Goal: Transaction & Acquisition: Purchase product/service

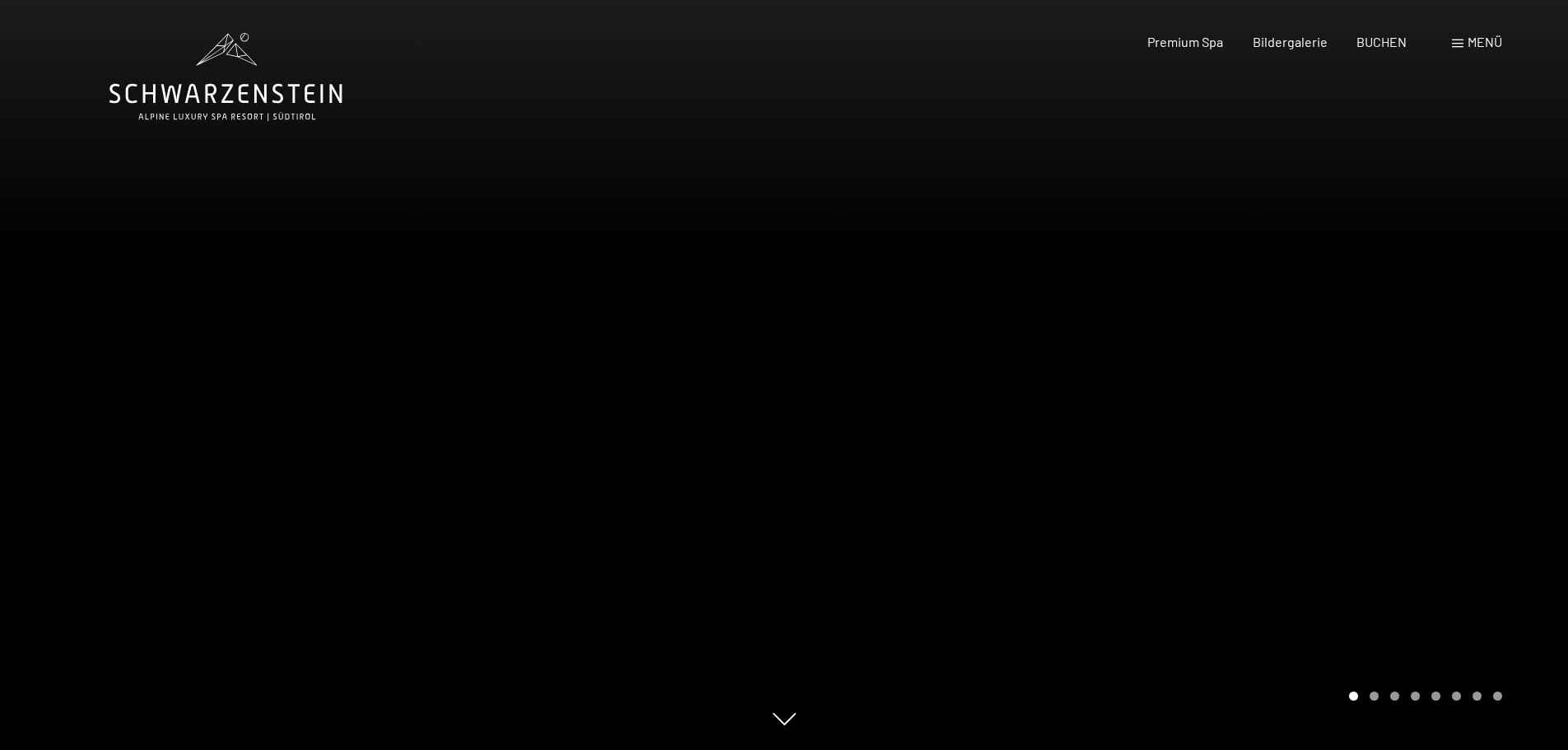
click at [1461, 40] on span at bounding box center [1457, 44] width 11 height 9
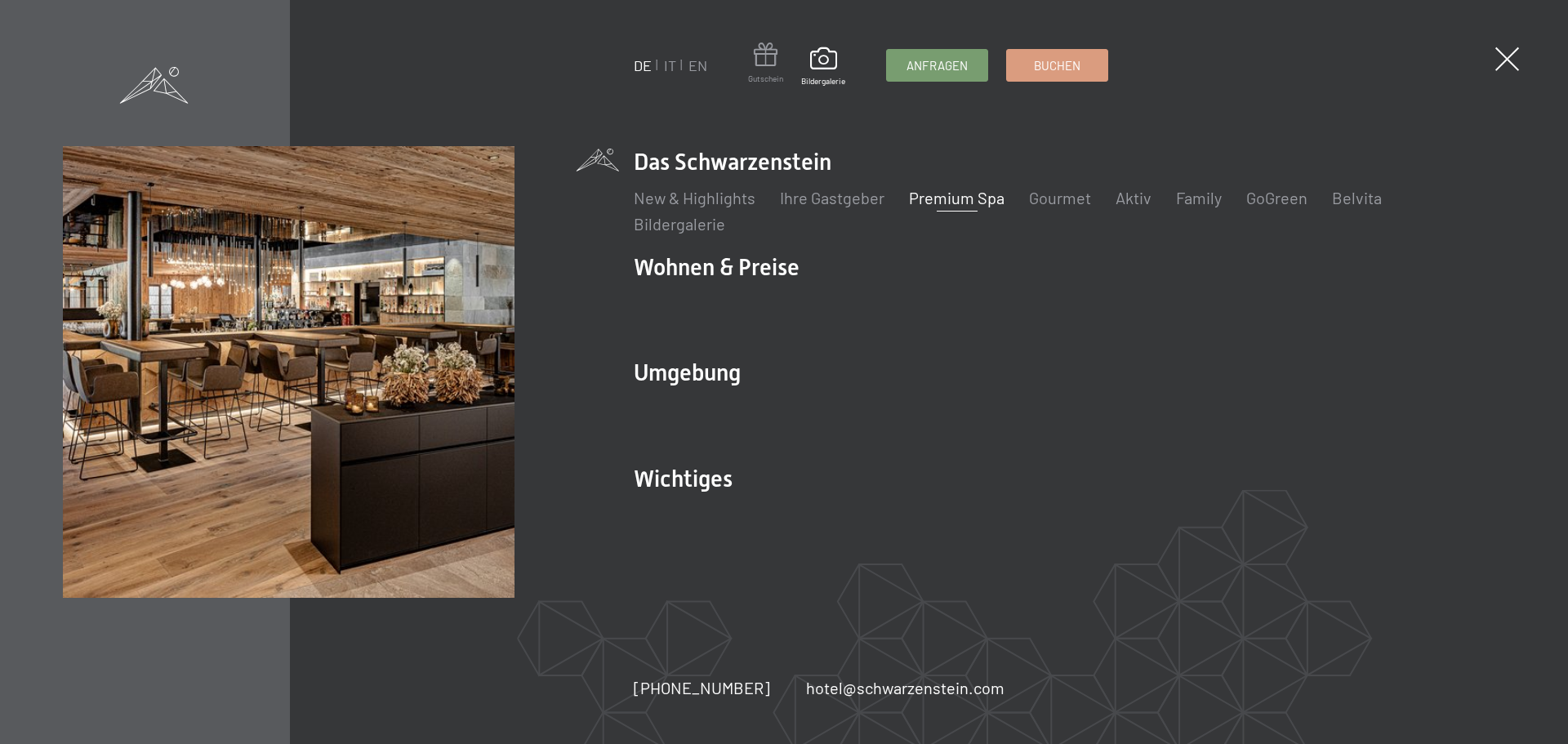
click at [770, 60] on span at bounding box center [765, 57] width 35 height 30
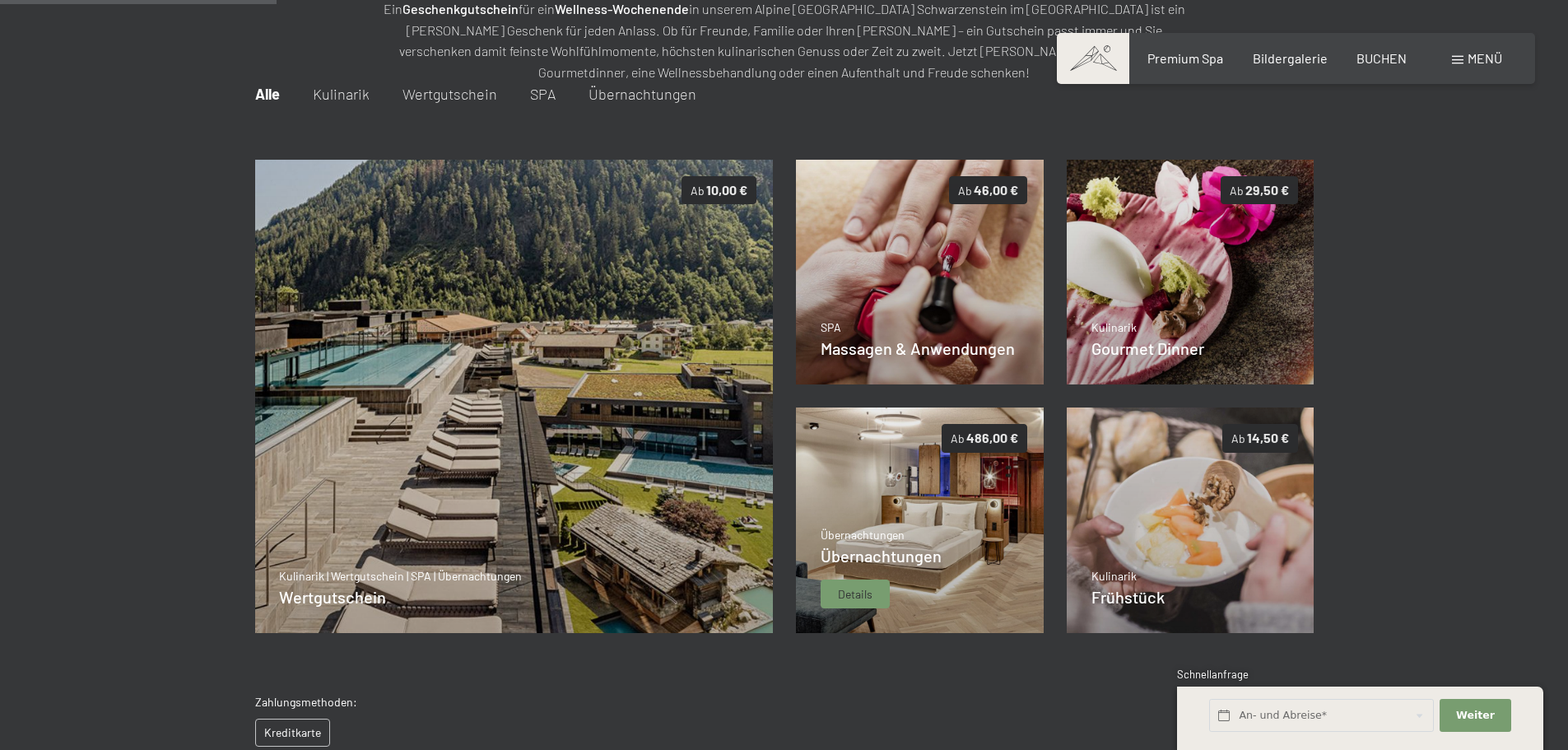
click at [978, 453] on img at bounding box center [919, 520] width 248 height 226
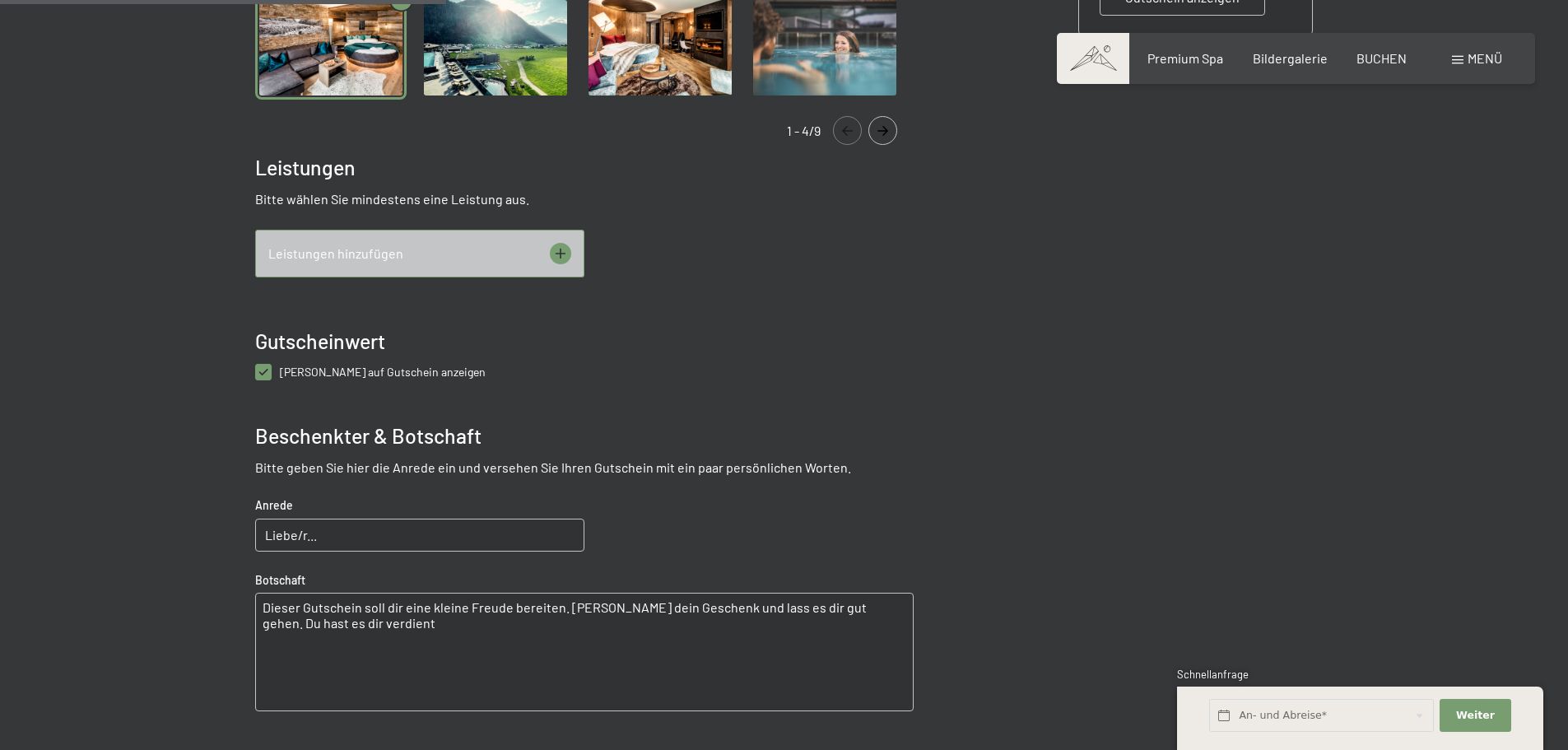
scroll to position [486, 0]
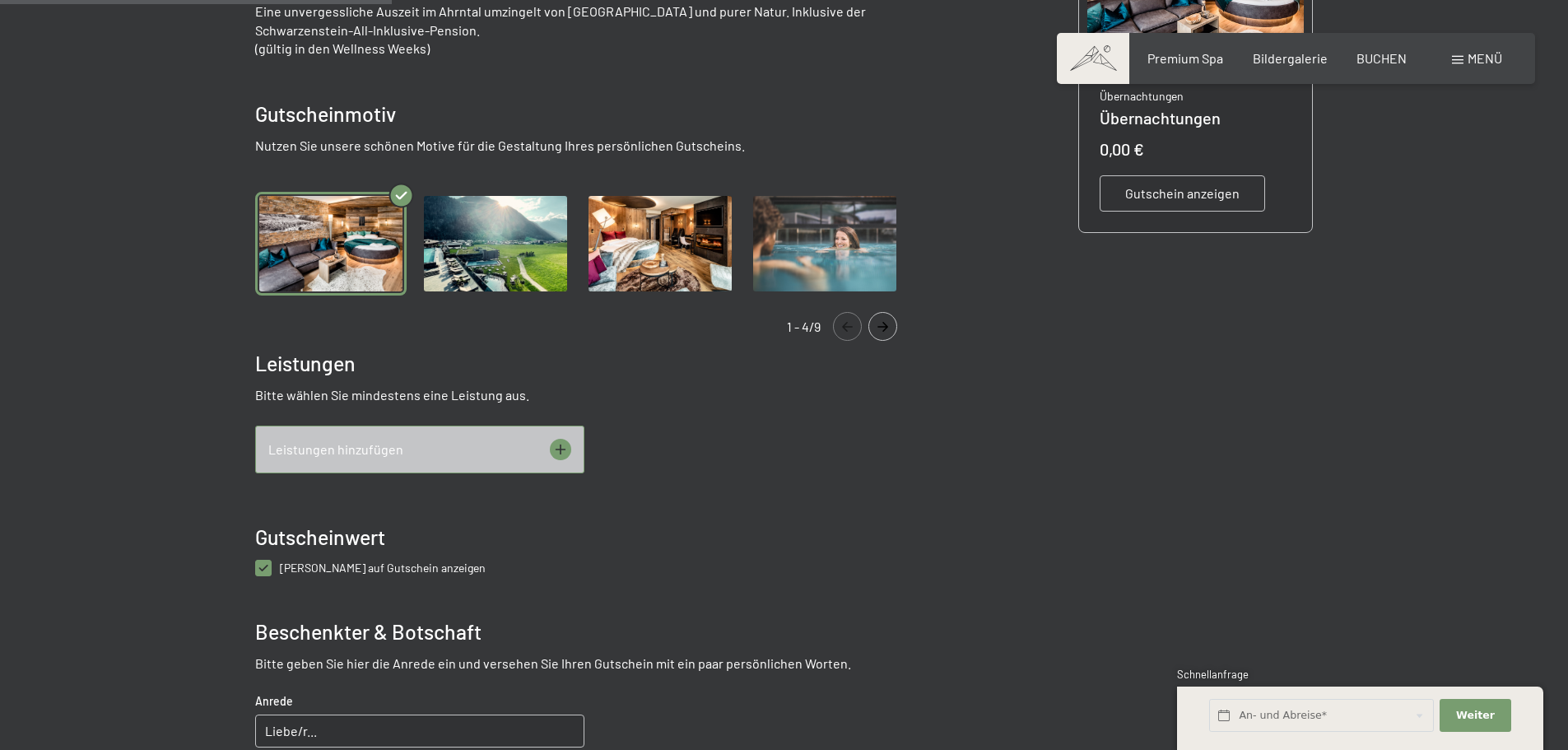
click at [471, 236] on img "Gallery" at bounding box center [495, 244] width 151 height 105
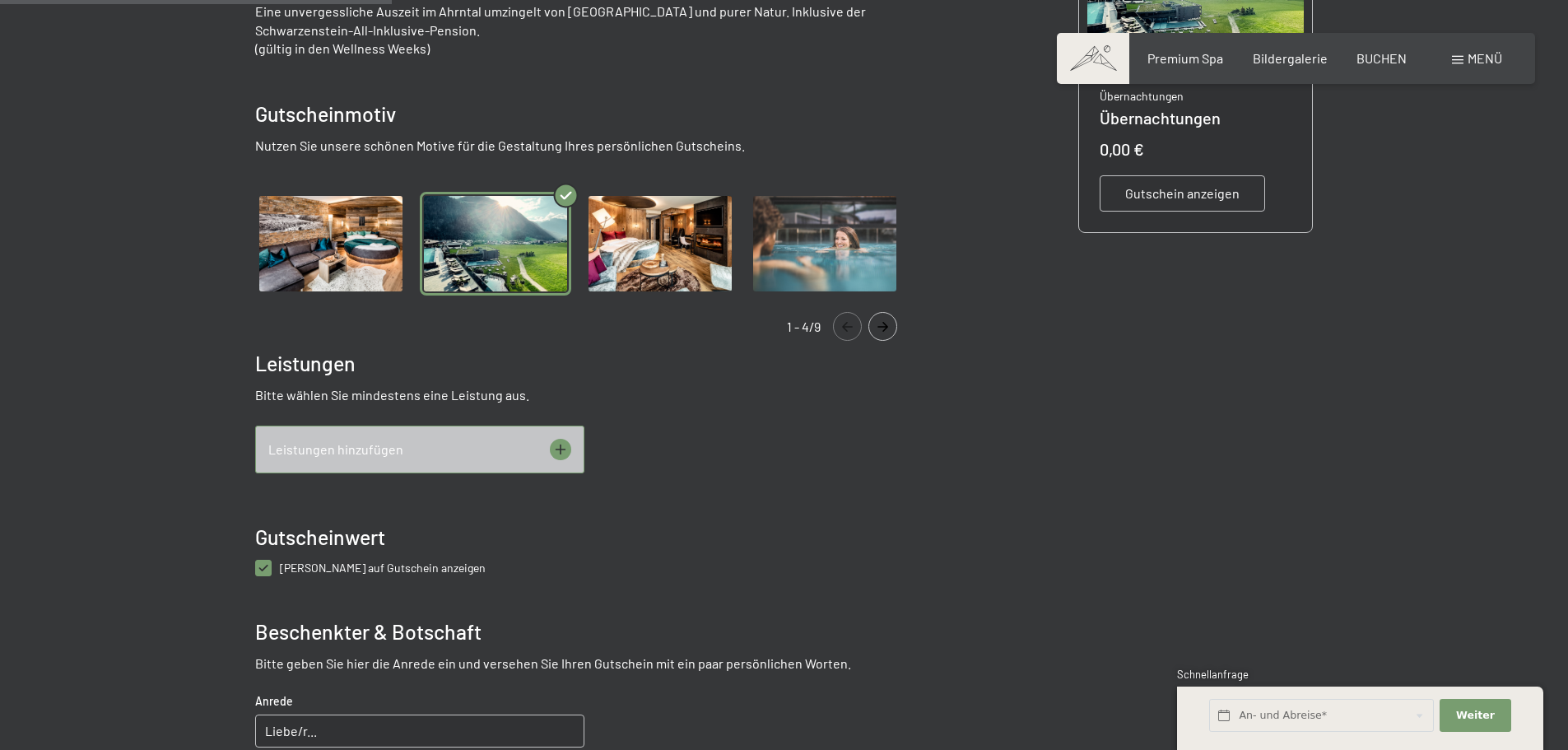
click at [615, 226] on img "Gallery" at bounding box center [660, 244] width 151 height 105
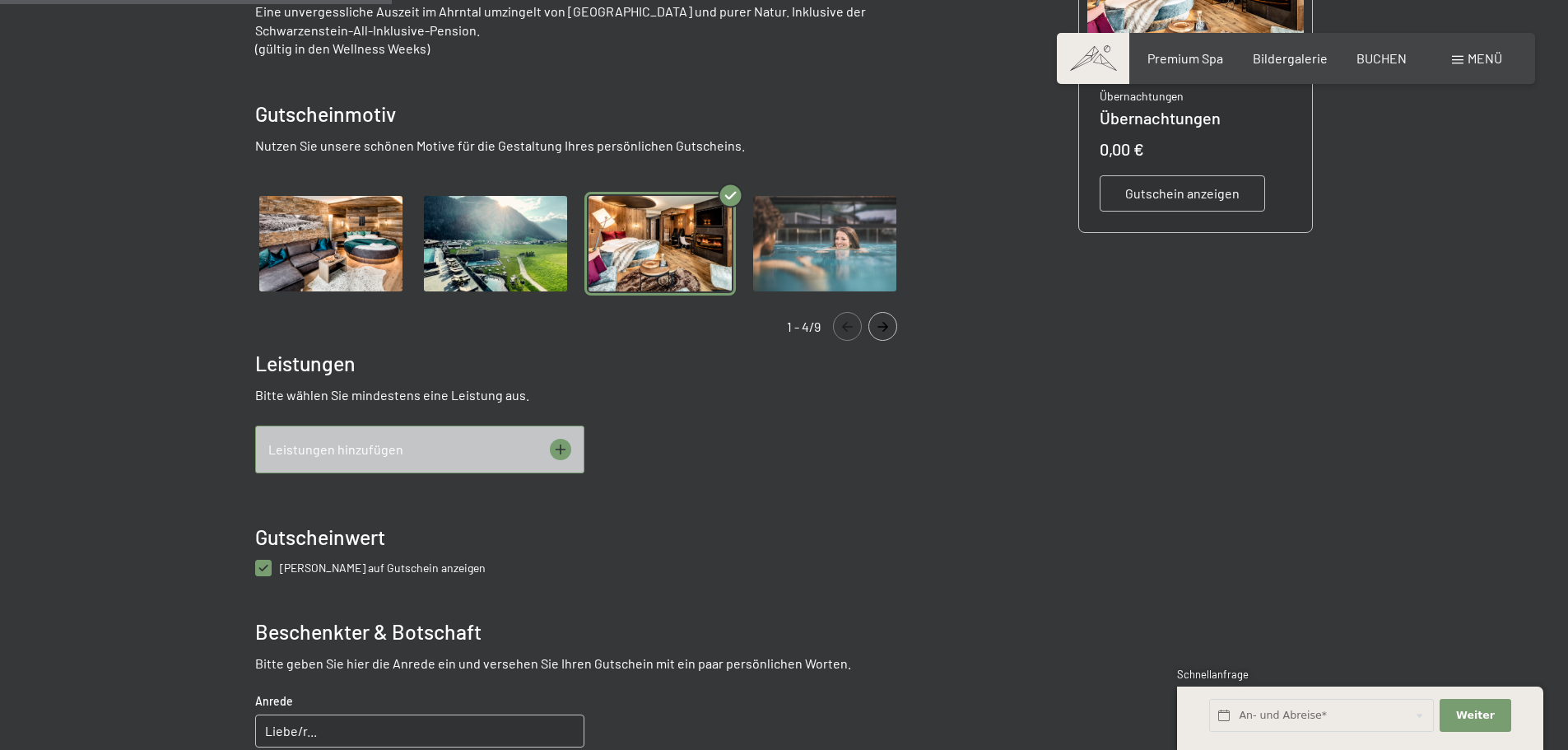
click at [341, 247] on img "Gallery" at bounding box center [330, 244] width 151 height 105
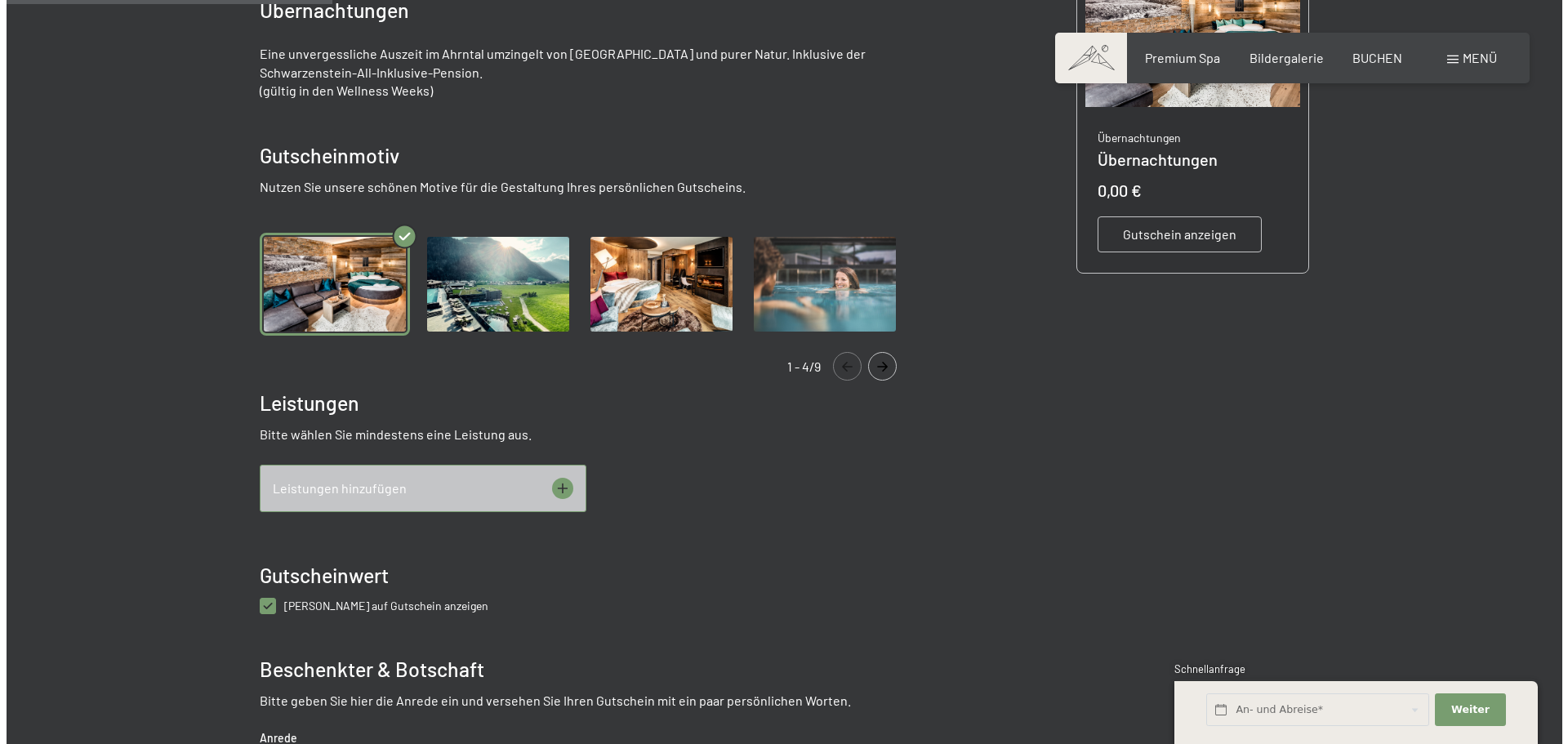
scroll to position [400, 0]
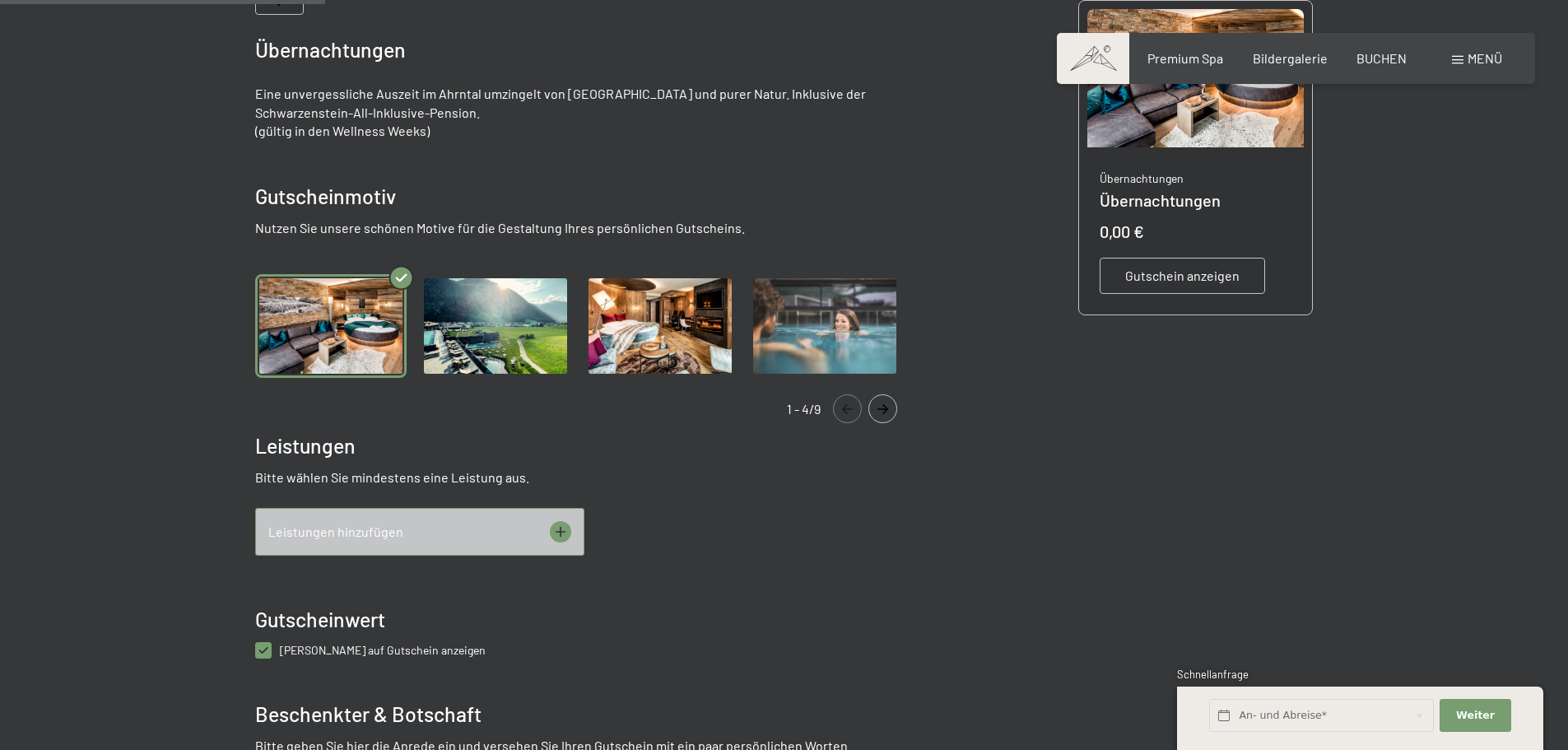
click at [554, 533] on icon at bounding box center [560, 531] width 21 height 21
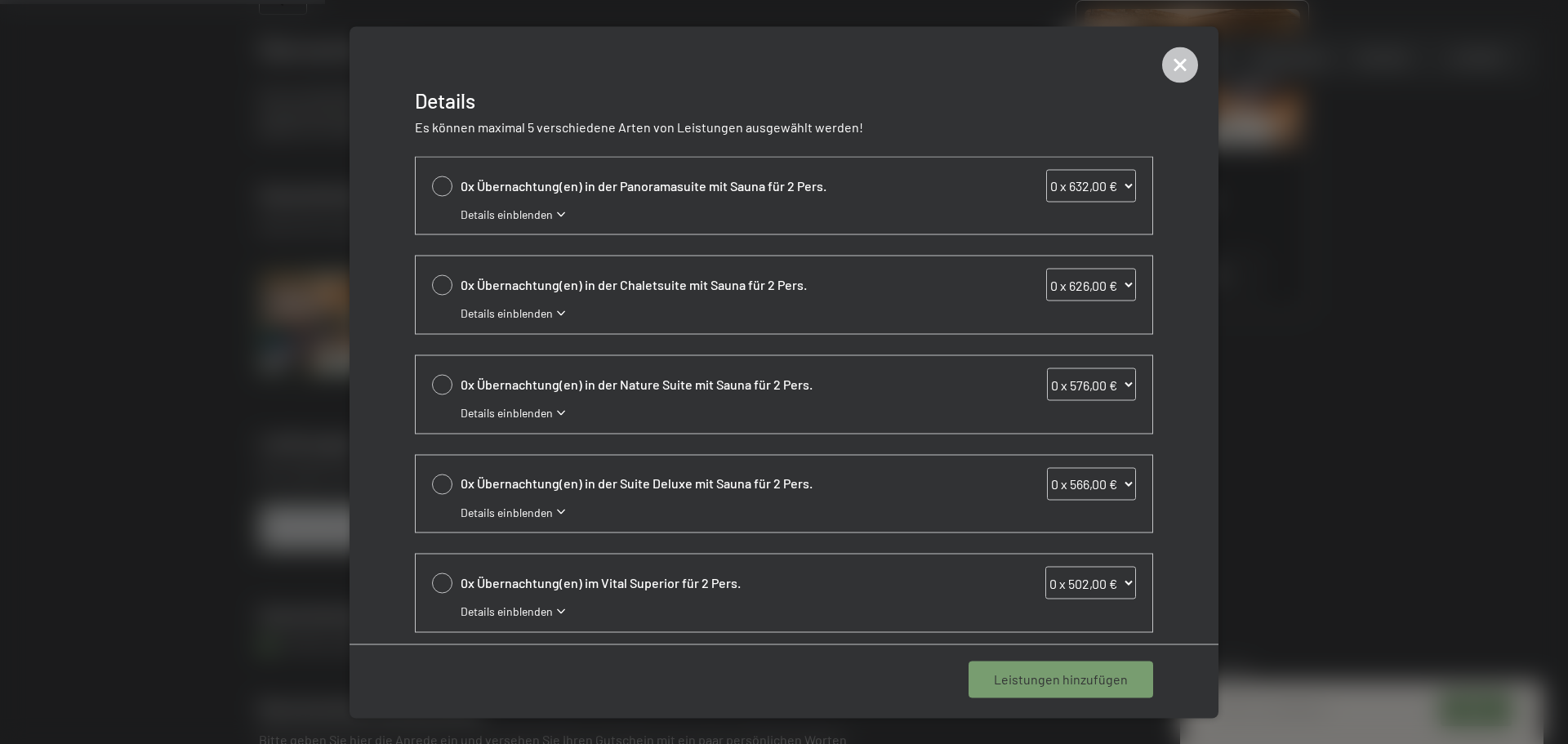
click at [564, 213] on icon at bounding box center [561, 214] width 9 height 5
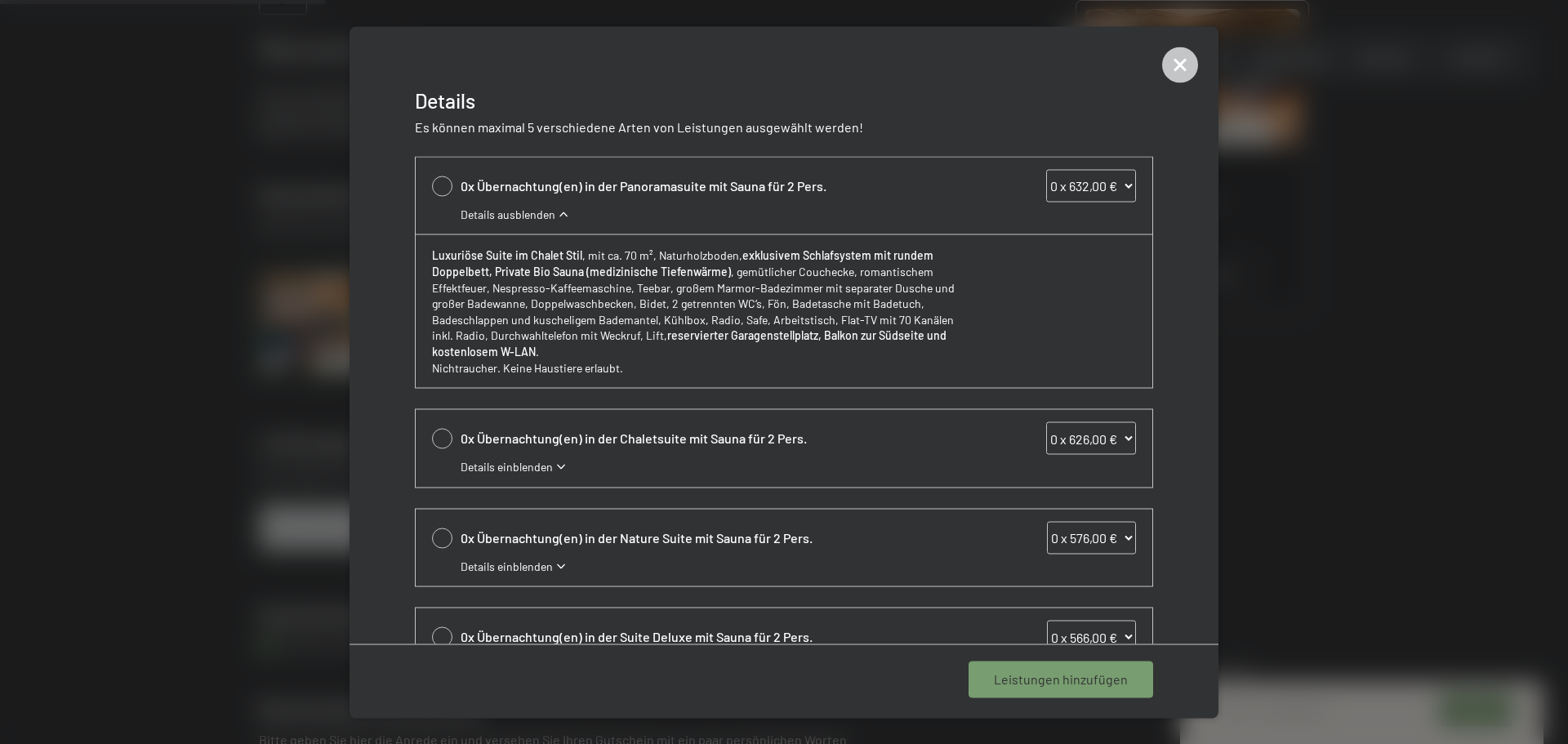
click at [564, 213] on icon at bounding box center [564, 214] width 9 height 5
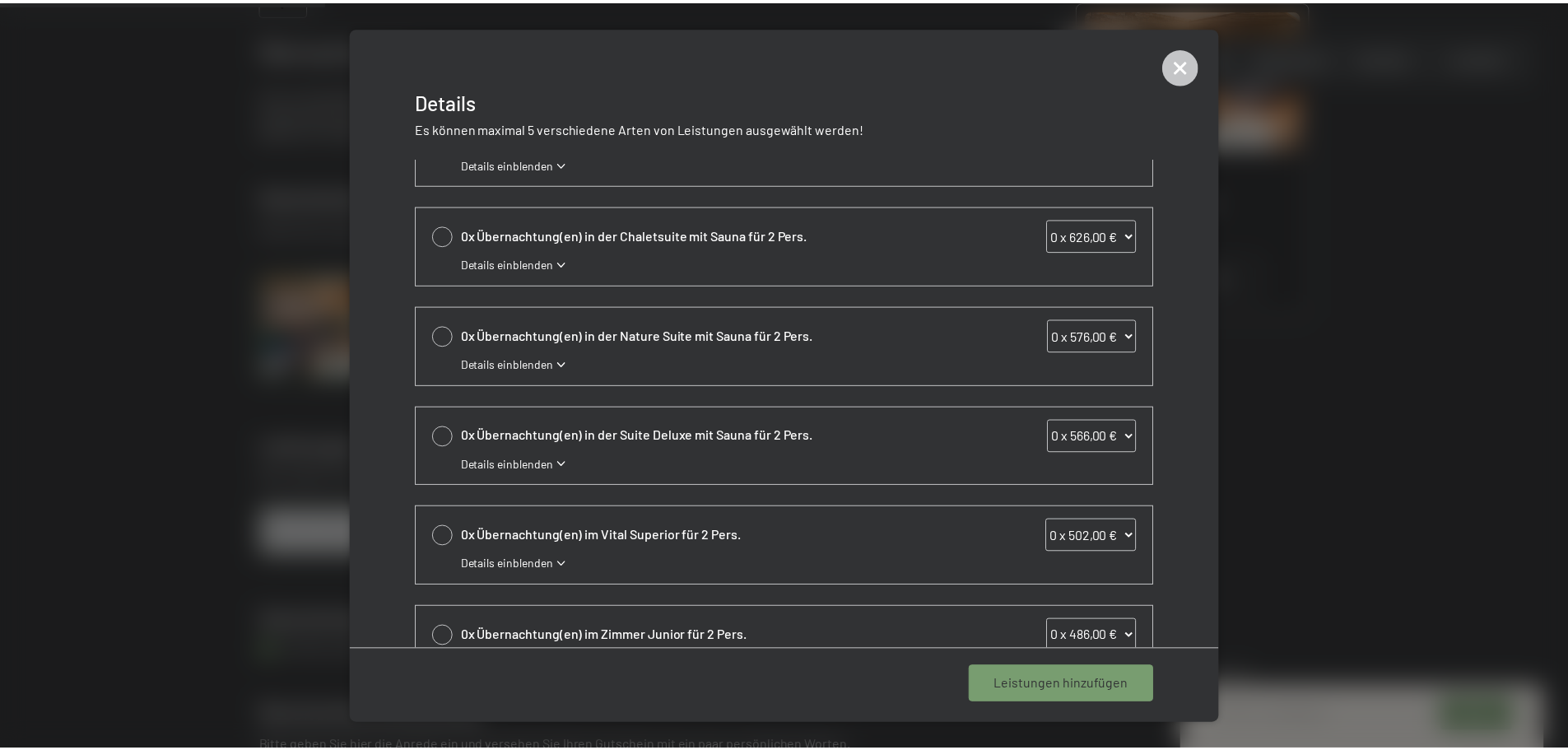
scroll to position [0, 0]
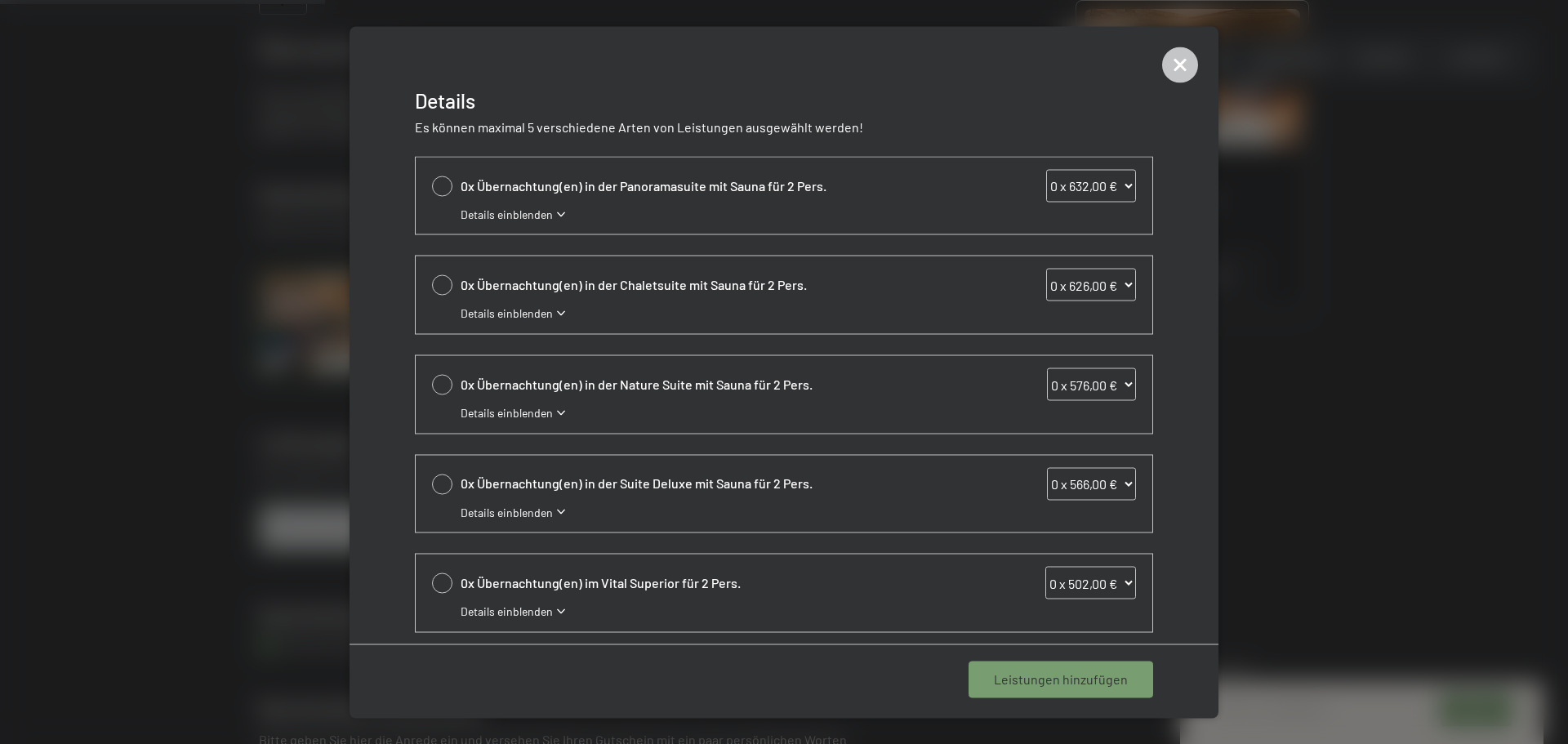
click at [437, 484] on div at bounding box center [442, 484] width 20 height 20
select select "1"
click at [1070, 670] on span "1 Leistung hinzufügen" at bounding box center [1064, 678] width 127 height 18
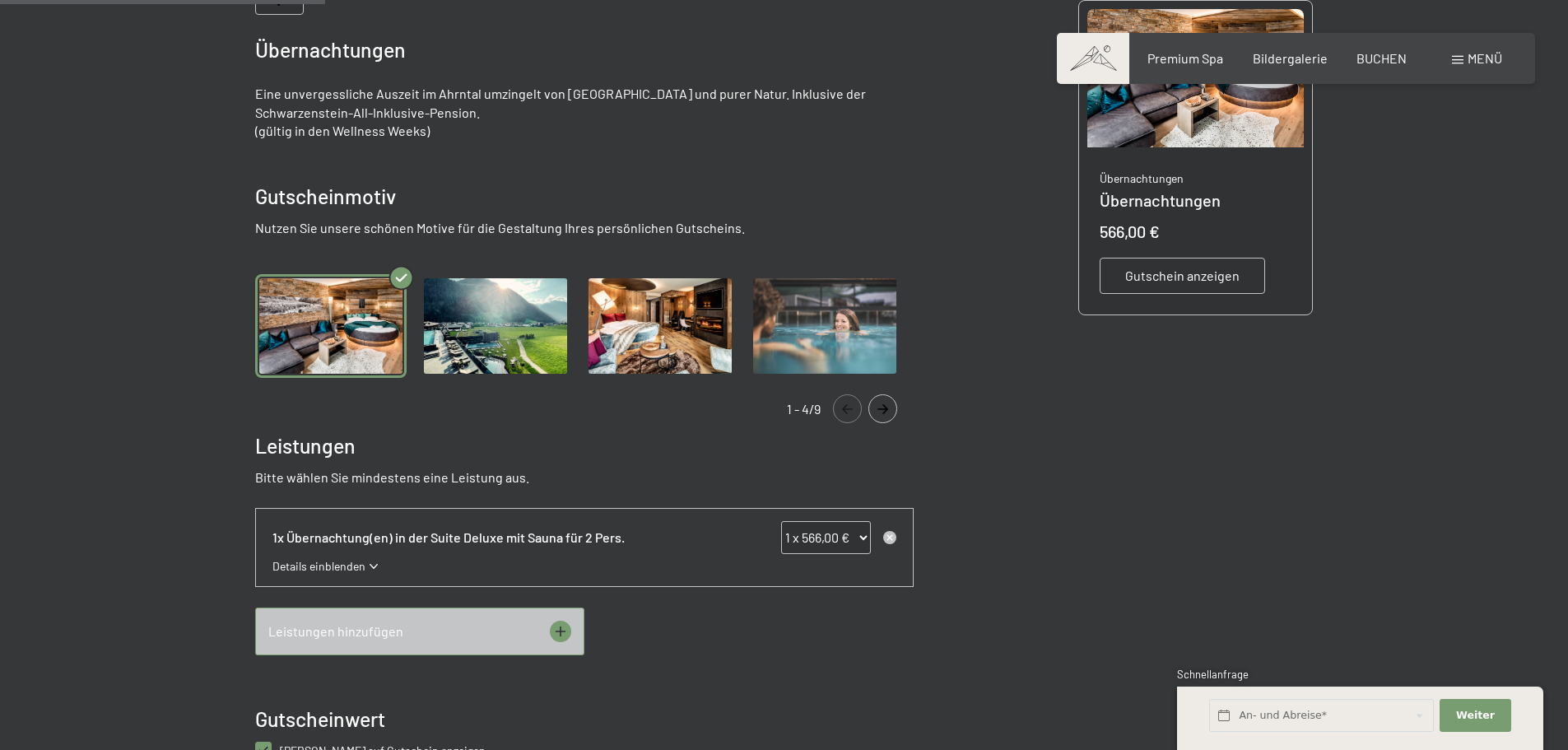
click at [840, 541] on select "0 x 566,00 € 1 x 566,00 € 2 x 566,00 € 3 x 566,00 € 4 x 566,00 € 5 x 566,00 € 6…" at bounding box center [826, 537] width 90 height 33
click at [781, 521] on select "0 x 566,00 € 1 x 566,00 € 2 x 566,00 € 3 x 566,00 € 4 x 566,00 € 5 x 566,00 € 6…" at bounding box center [826, 537] width 90 height 33
click at [352, 570] on span "Details einblenden" at bounding box center [318, 566] width 93 height 16
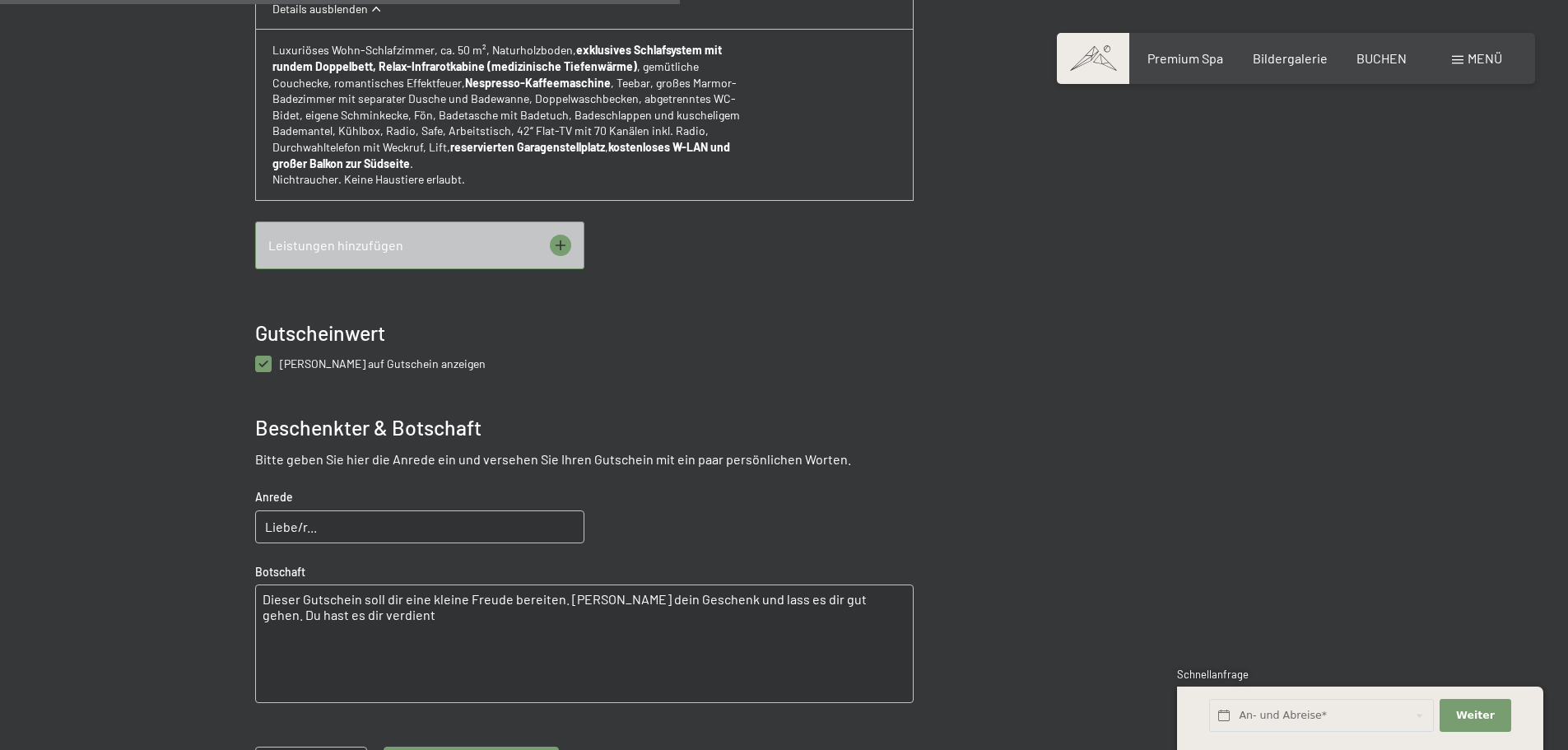
scroll to position [1144, 0]
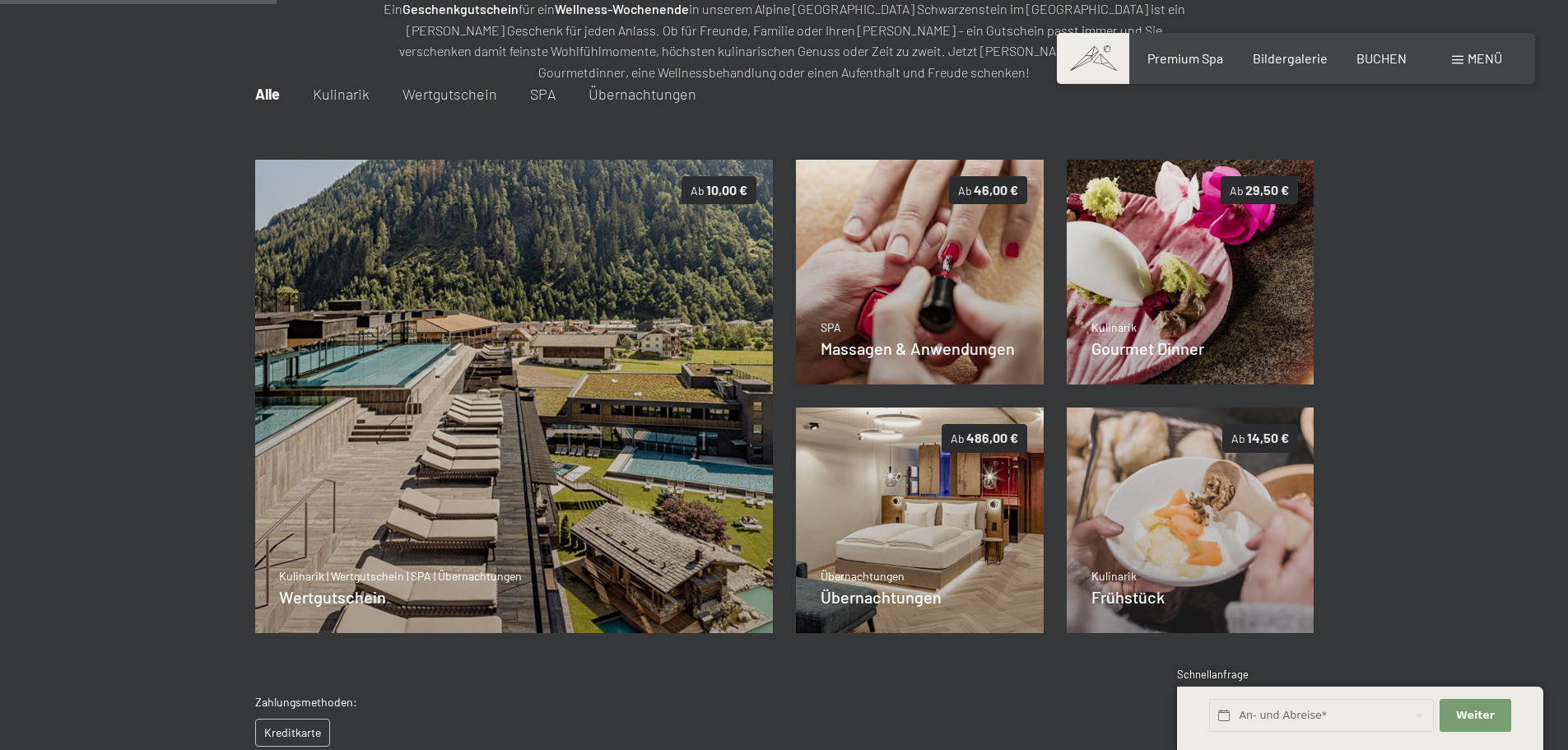
click at [1465, 56] on div "Menü" at bounding box center [1477, 58] width 51 height 18
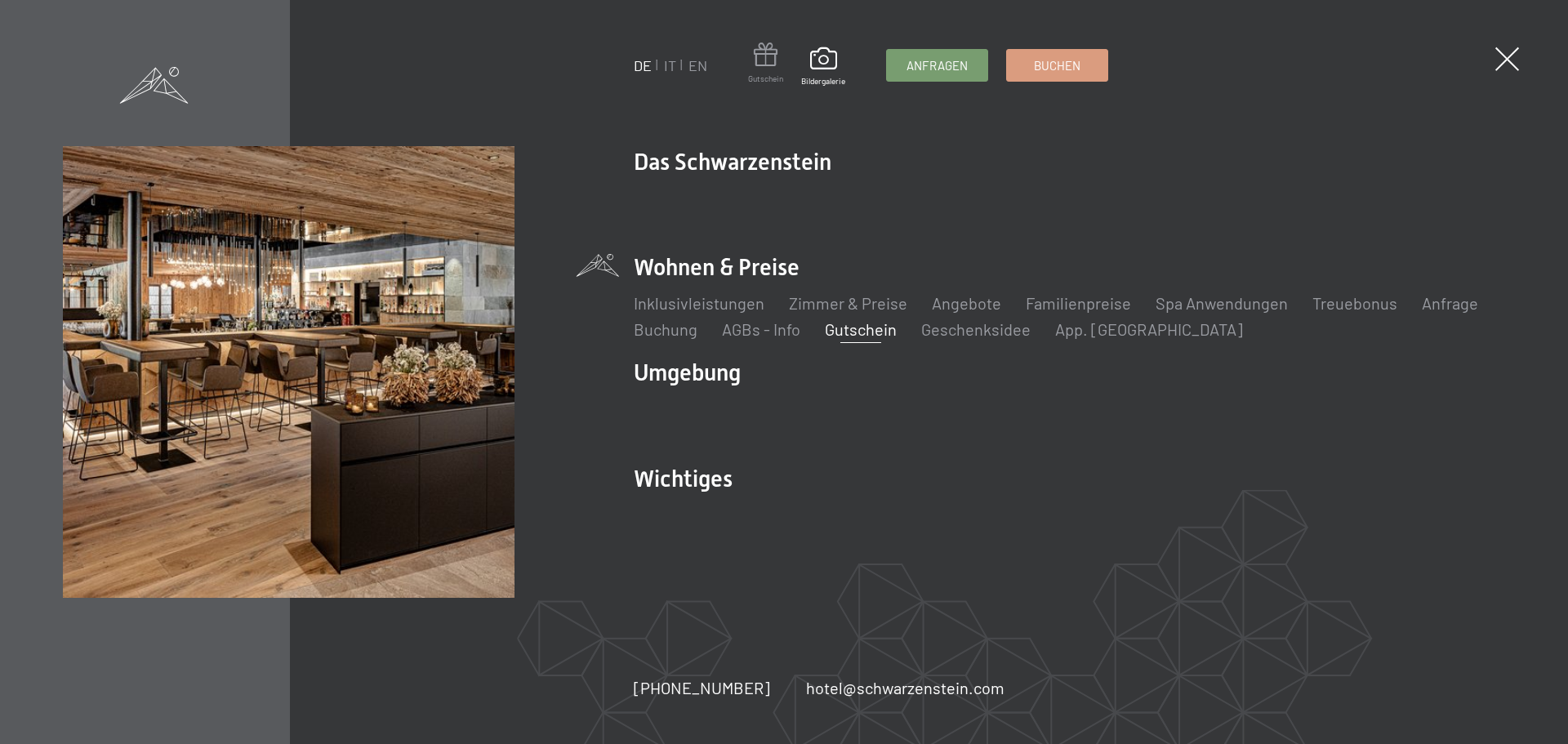
click at [764, 63] on span at bounding box center [765, 57] width 35 height 30
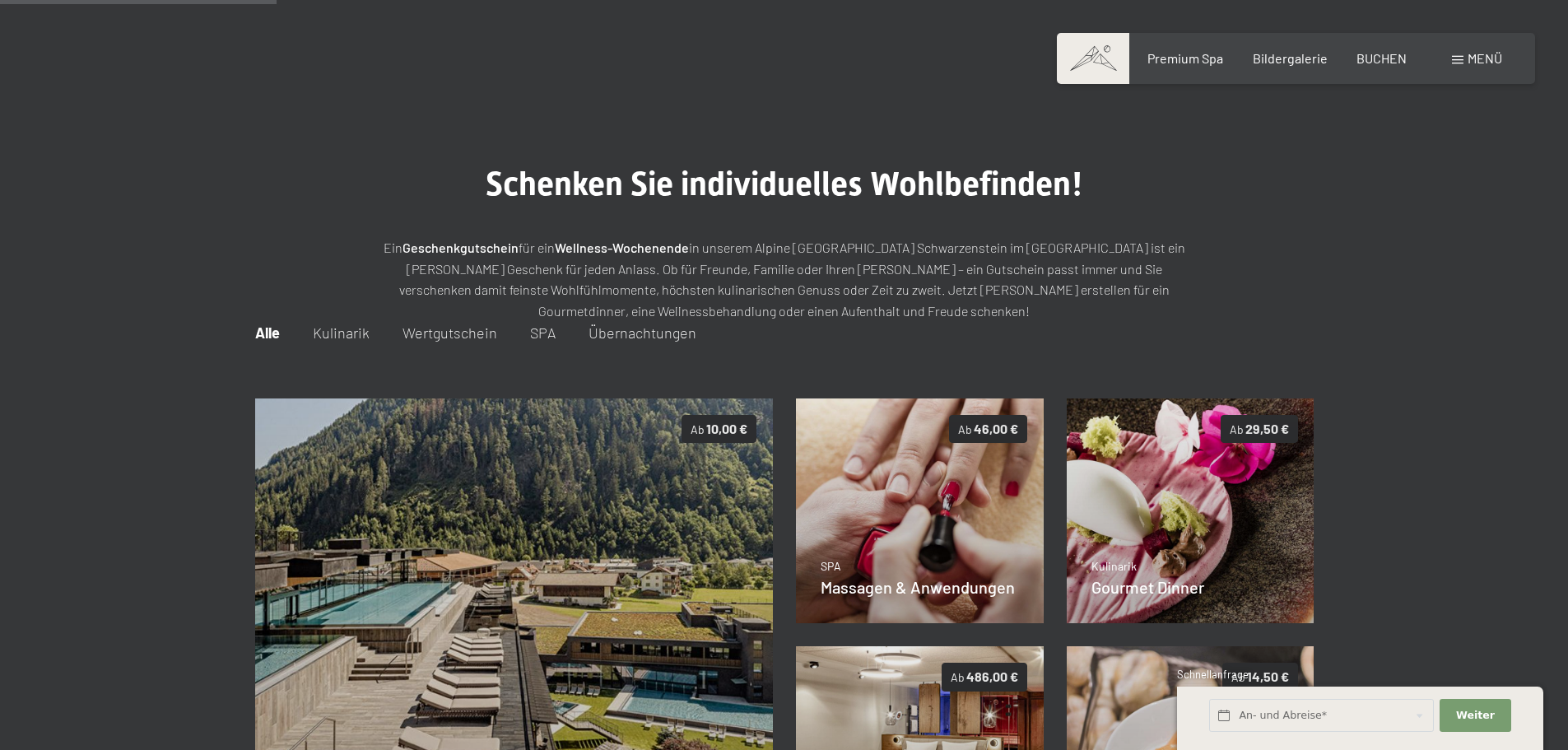
scroll to position [239, 0]
